Goal: Information Seeking & Learning: Find specific fact

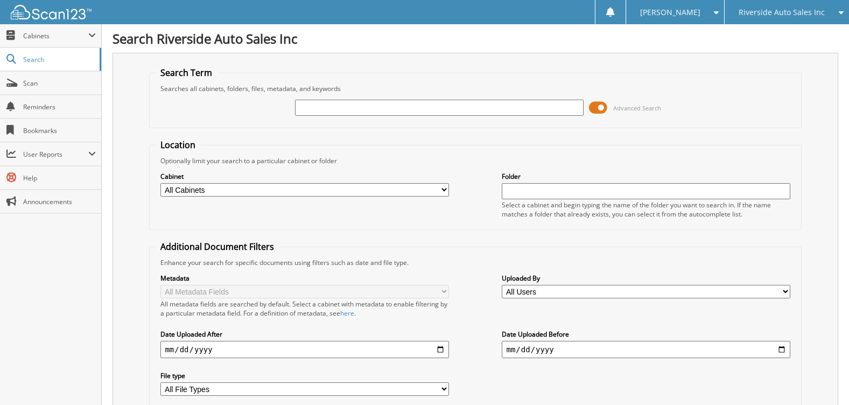
click at [322, 109] on input "text" at bounding box center [439, 108] width 288 height 16
type input "22129a"
drag, startPoint x: 343, startPoint y: 108, endPoint x: 166, endPoint y: 97, distance: 176.9
click at [166, 97] on div "22129a Advanced Search" at bounding box center [475, 107] width 640 height 29
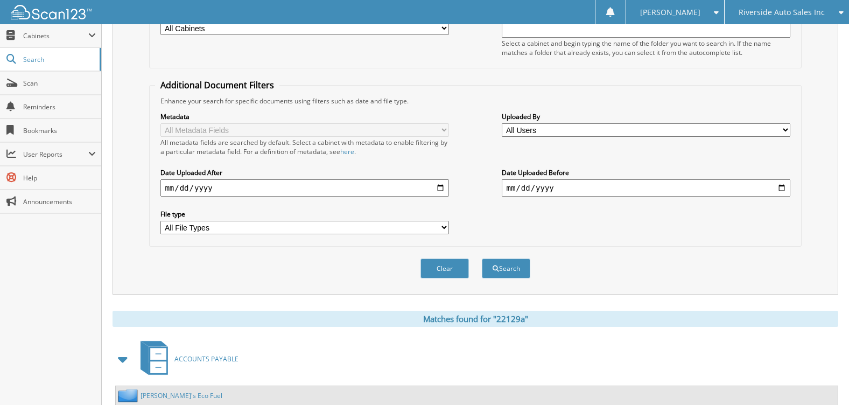
scroll to position [269, 0]
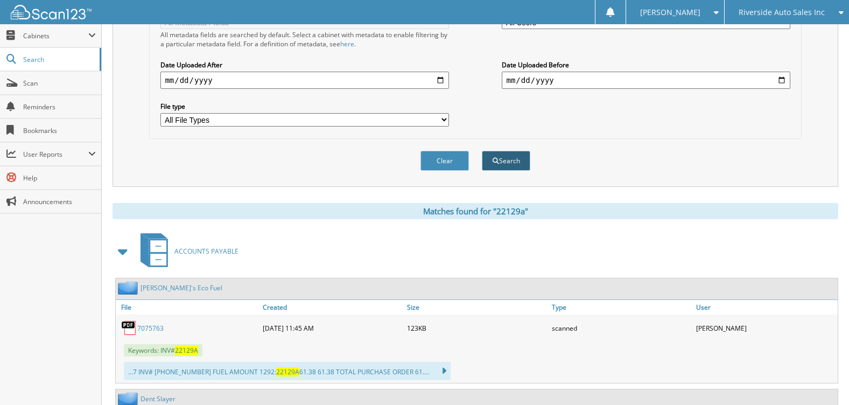
type input "22067b1"
click at [509, 161] on button "Search" at bounding box center [506, 161] width 48 height 20
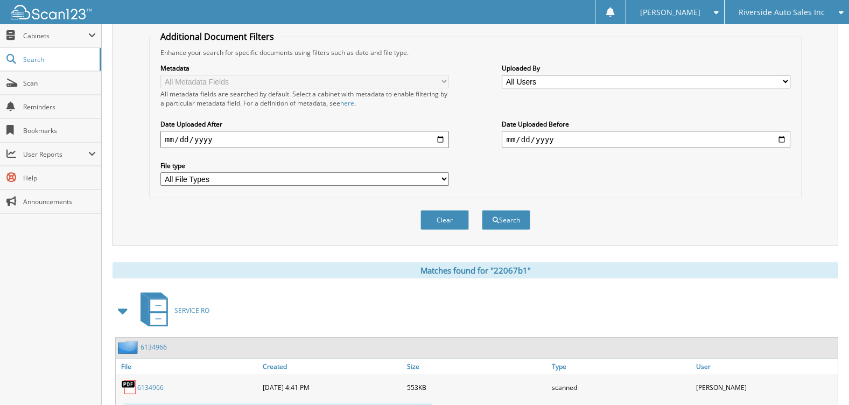
scroll to position [48, 0]
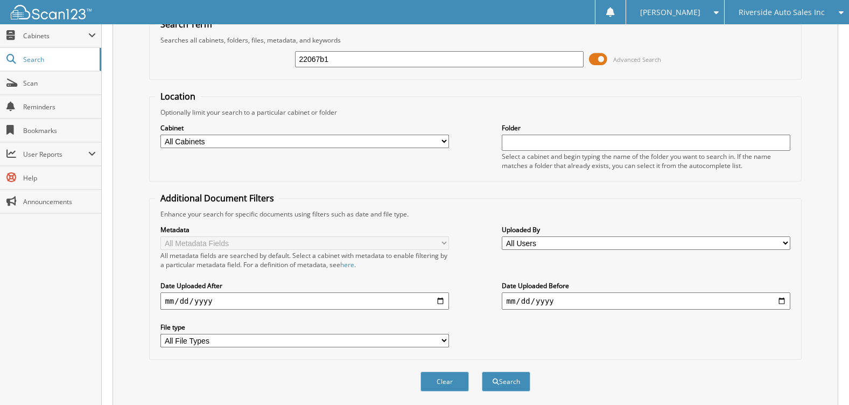
drag, startPoint x: 341, startPoint y: 57, endPoint x: 226, endPoint y: 50, distance: 114.9
click at [226, 50] on div "22067b1 Advanced Search" at bounding box center [475, 59] width 640 height 29
type input "22167"
click at [482, 371] on button "Search" at bounding box center [506, 381] width 48 height 20
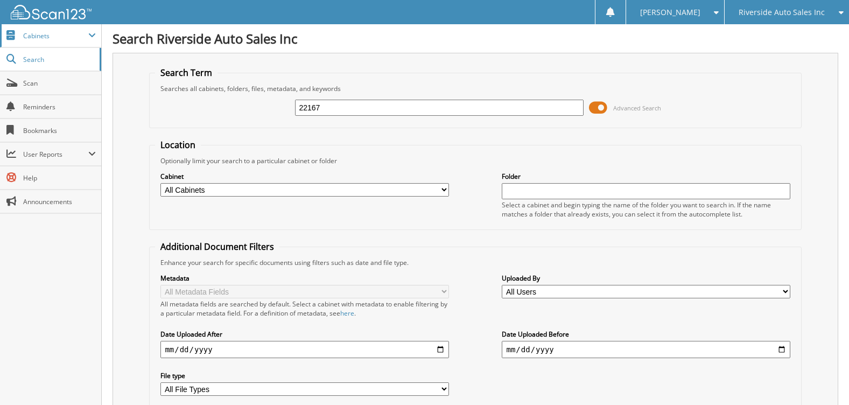
click at [27, 31] on span "Cabinets" at bounding box center [55, 35] width 65 height 9
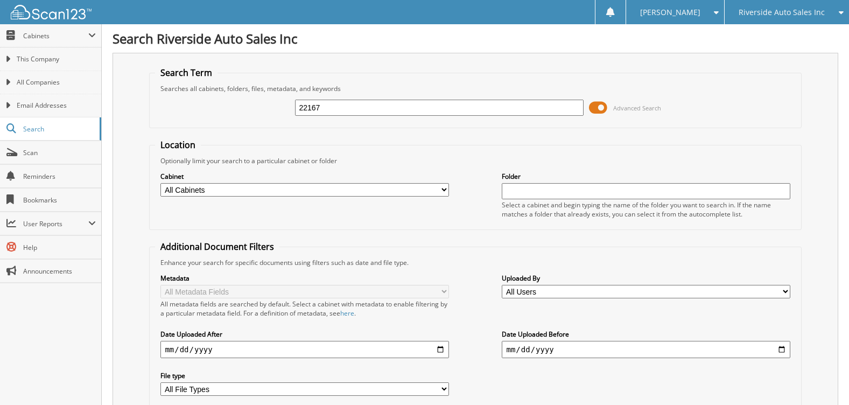
drag, startPoint x: 357, startPoint y: 105, endPoint x: 187, endPoint y: 94, distance: 170.4
click at [187, 94] on div "22167 Advanced Search" at bounding box center [475, 107] width 640 height 29
paste input "60985"
type input "609857"
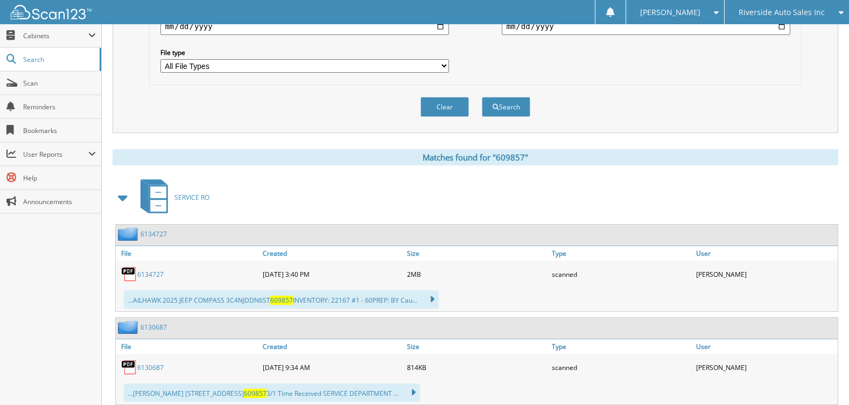
scroll to position [377, 0]
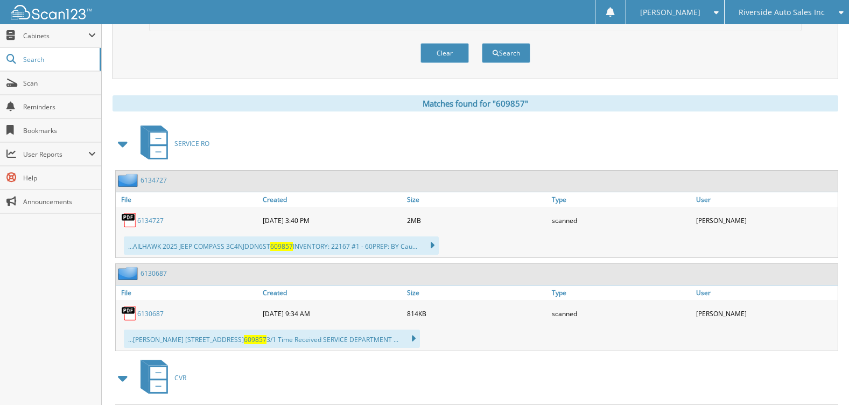
click at [128, 143] on span at bounding box center [123, 143] width 15 height 19
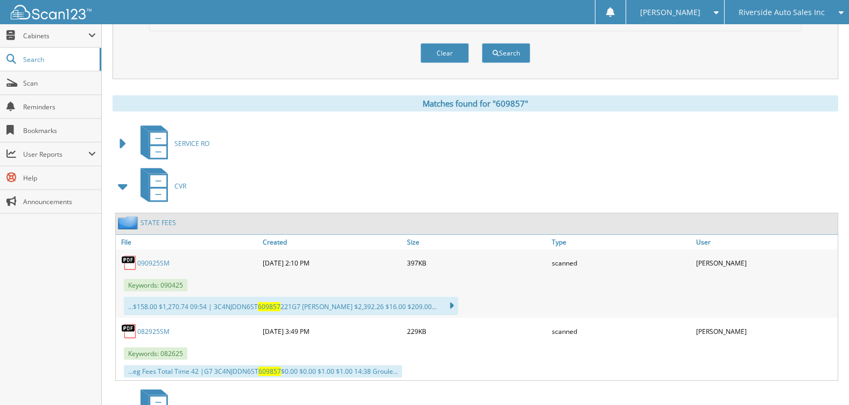
click at [122, 185] on span at bounding box center [123, 186] width 15 height 19
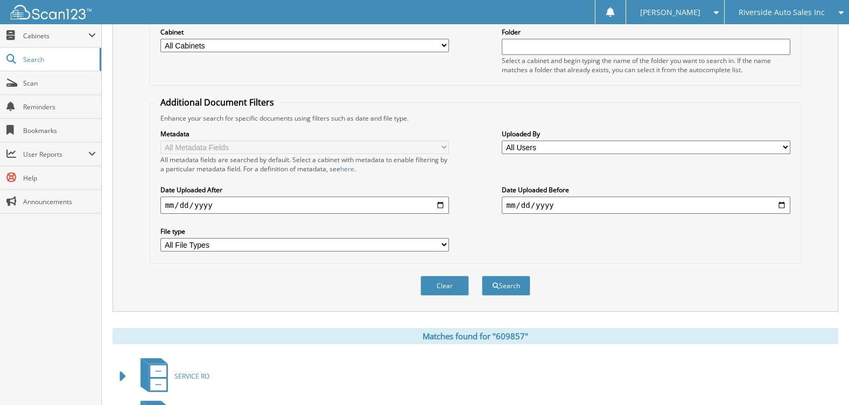
scroll to position [0, 0]
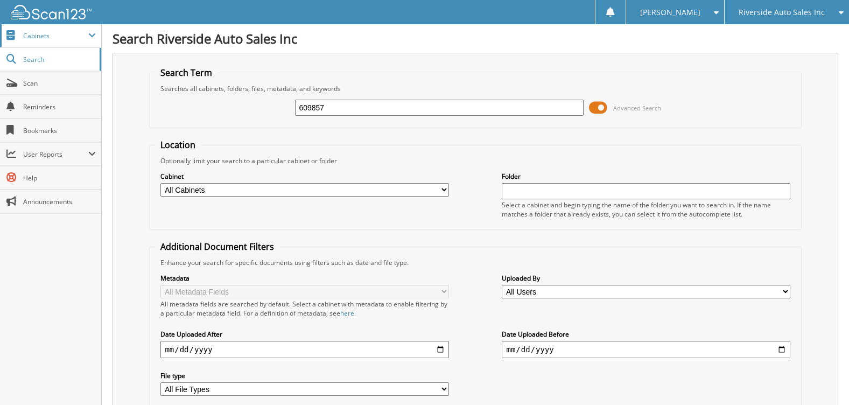
click at [49, 38] on span "Cabinets" at bounding box center [55, 35] width 65 height 9
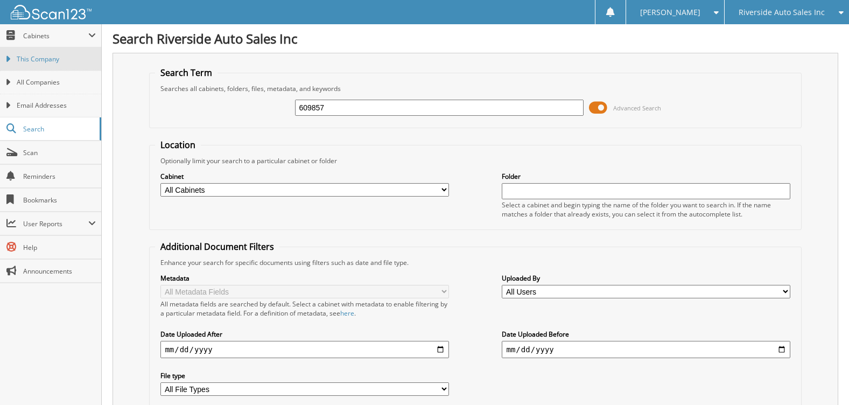
click at [43, 64] on link "This Company" at bounding box center [50, 58] width 101 height 23
